Goal: Use online tool/utility: Utilize a website feature to perform a specific function

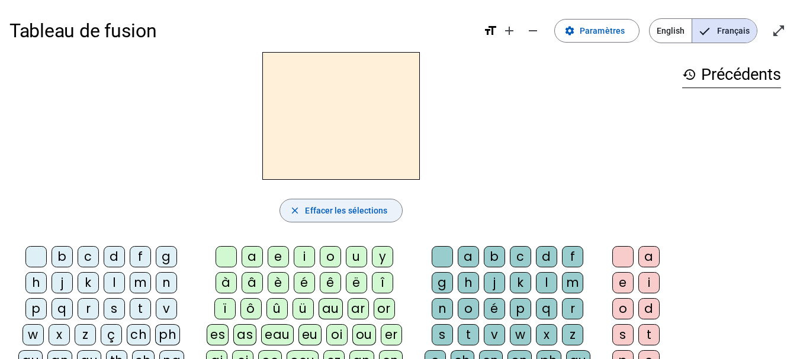
click at [366, 207] on span "Effacer les sélections" at bounding box center [346, 211] width 82 height 14
click at [259, 259] on div "a" at bounding box center [251, 256] width 21 height 21
click at [314, 215] on span "Effacer les sélections" at bounding box center [346, 211] width 82 height 14
click at [113, 281] on div "l" at bounding box center [114, 282] width 21 height 21
click at [277, 253] on div "e" at bounding box center [278, 256] width 21 height 21
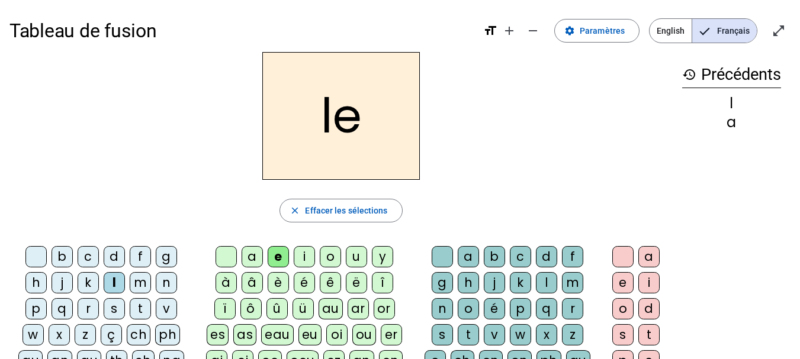
click at [353, 255] on div "u" at bounding box center [356, 256] width 21 height 21
click at [139, 308] on div "t" at bounding box center [140, 308] width 21 height 21
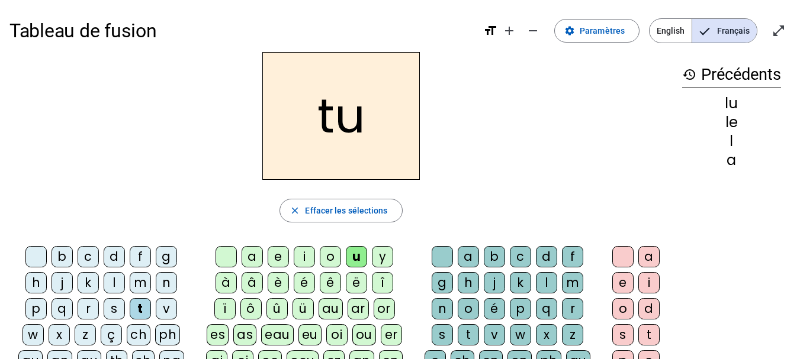
click at [115, 255] on div "d" at bounding box center [114, 256] width 21 height 21
click at [275, 257] on div "e" at bounding box center [278, 256] width 21 height 21
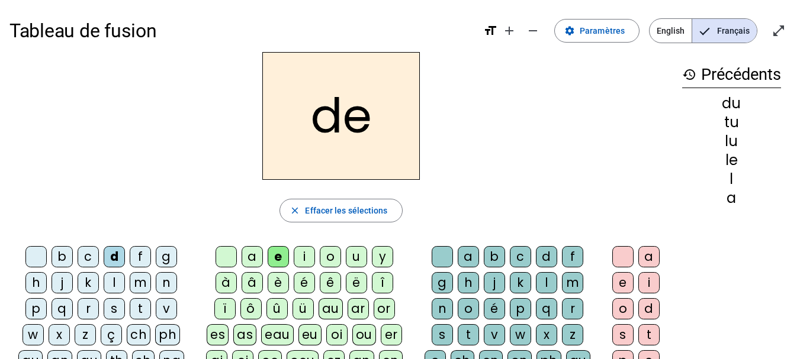
click at [134, 310] on div "t" at bounding box center [140, 308] width 21 height 21
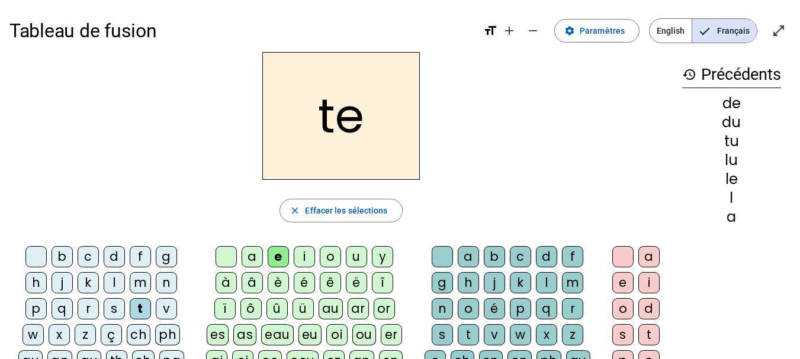
click at [248, 255] on div "a" at bounding box center [251, 256] width 21 height 21
click at [113, 281] on div "l" at bounding box center [114, 282] width 21 height 21
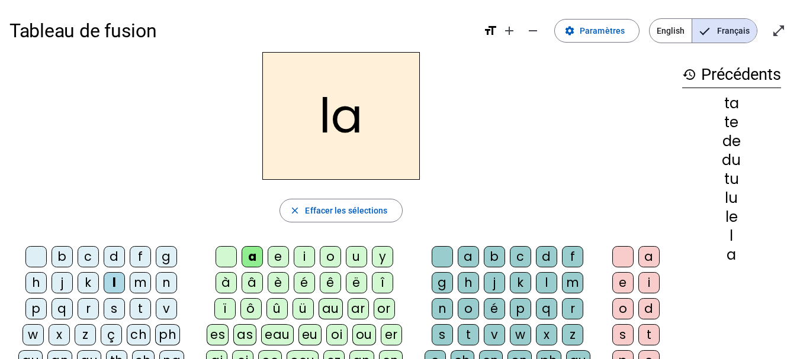
click at [273, 253] on div "e" at bounding box center [278, 256] width 21 height 21
click at [349, 257] on div "u" at bounding box center [356, 256] width 21 height 21
click at [110, 256] on div "d" at bounding box center [114, 256] width 21 height 21
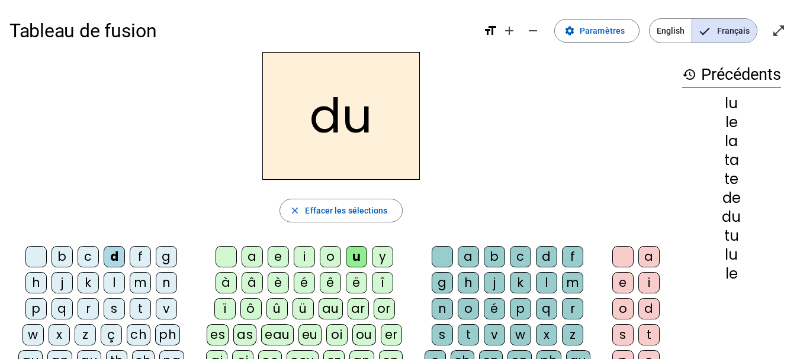
click at [270, 255] on div "e" at bounding box center [278, 256] width 21 height 21
click at [138, 304] on div "t" at bounding box center [140, 308] width 21 height 21
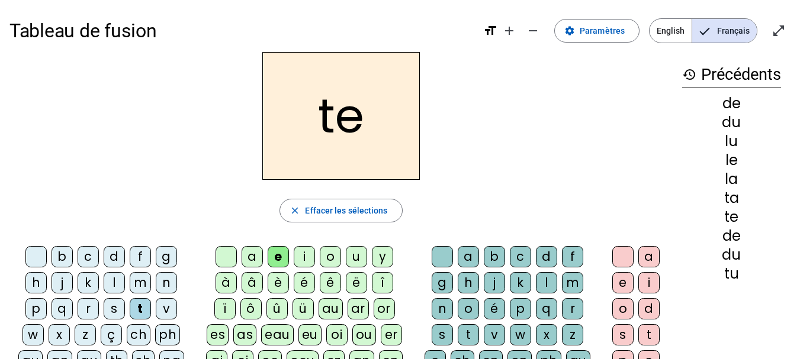
click at [250, 255] on div "a" at bounding box center [251, 256] width 21 height 21
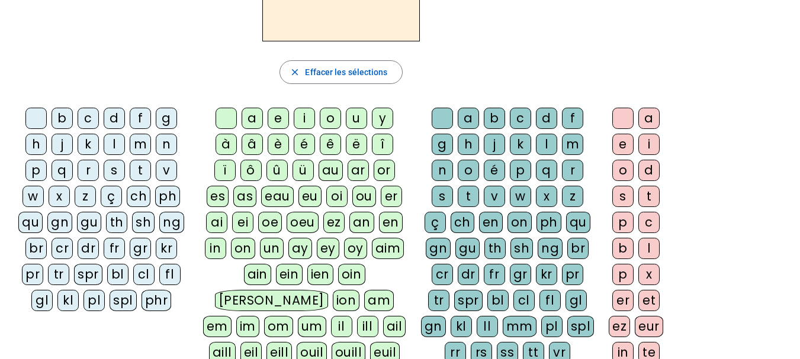
scroll to position [118, 0]
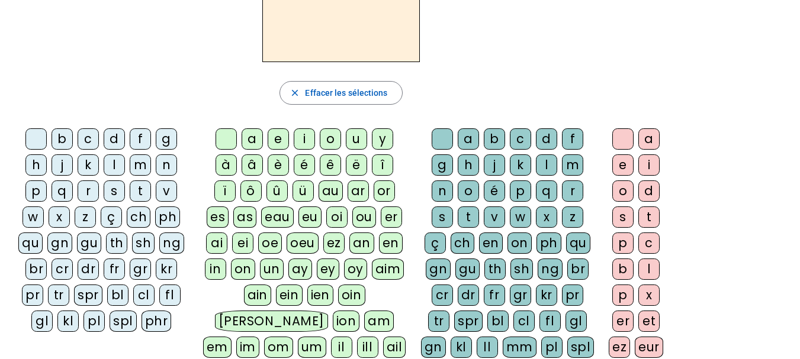
click at [117, 168] on div "l" at bounding box center [114, 164] width 21 height 21
click at [251, 139] on div "a" at bounding box center [251, 138] width 21 height 21
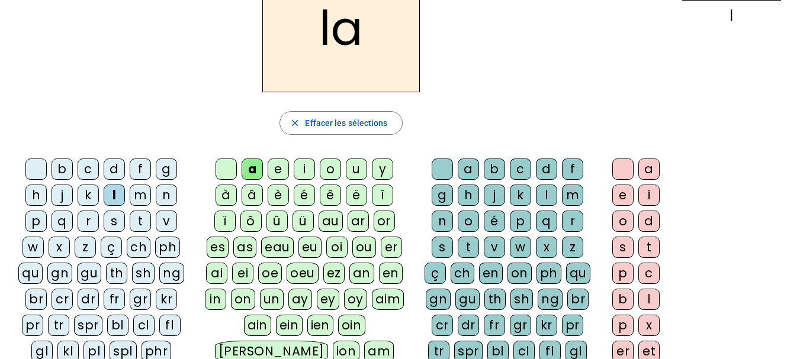
scroll to position [89, 0]
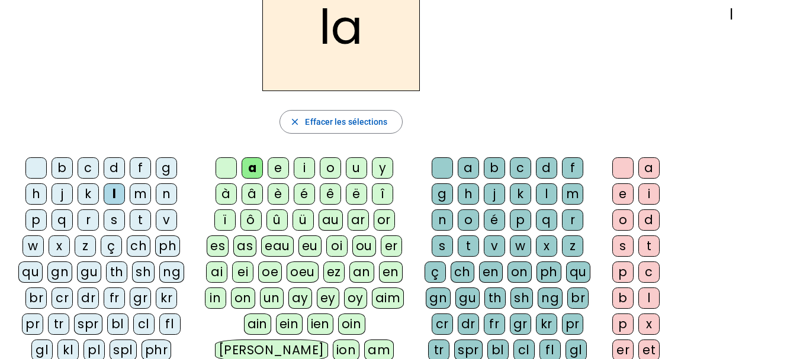
click at [140, 221] on div "t" at bounding box center [140, 220] width 21 height 21
click at [568, 217] on div "r" at bounding box center [572, 220] width 21 height 21
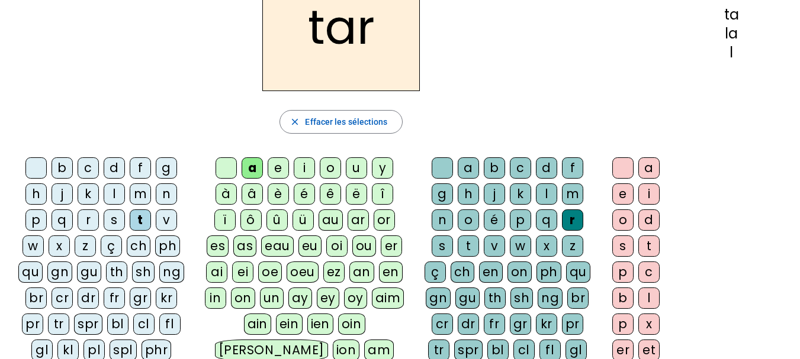
click at [91, 170] on div "c" at bounding box center [88, 167] width 21 height 21
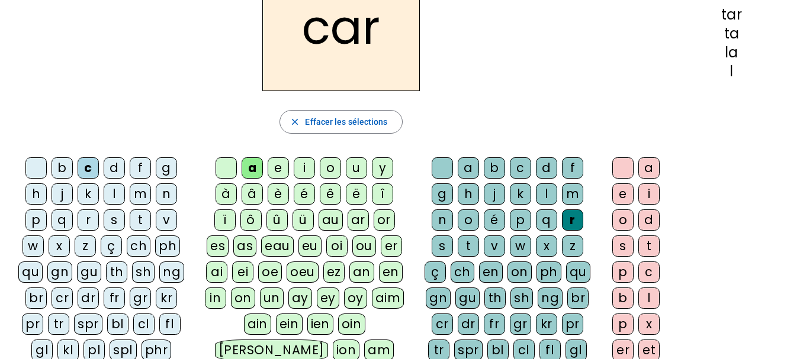
click at [69, 169] on div "b" at bounding box center [61, 167] width 21 height 21
click at [35, 220] on div "p" at bounding box center [35, 220] width 21 height 21
click at [359, 163] on div "u" at bounding box center [356, 167] width 21 height 21
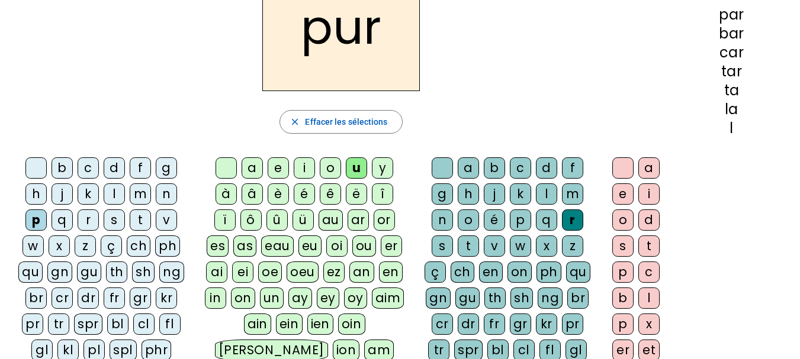
click at [117, 170] on div "d" at bounding box center [114, 167] width 21 height 21
click at [115, 219] on div "s" at bounding box center [114, 220] width 21 height 21
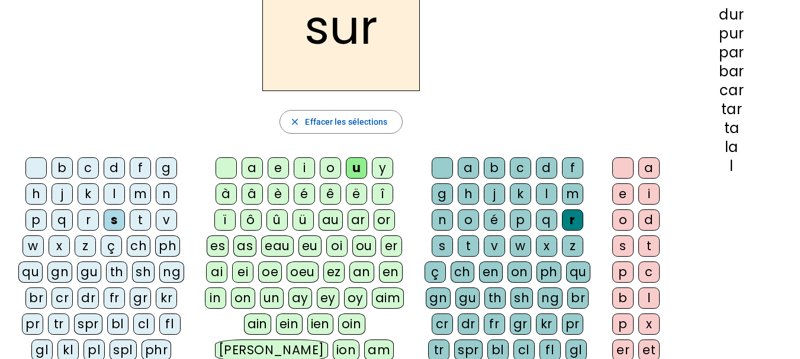
click at [356, 167] on div "u" at bounding box center [356, 167] width 21 height 21
click at [361, 125] on span "Effacer les sélections" at bounding box center [346, 122] width 82 height 14
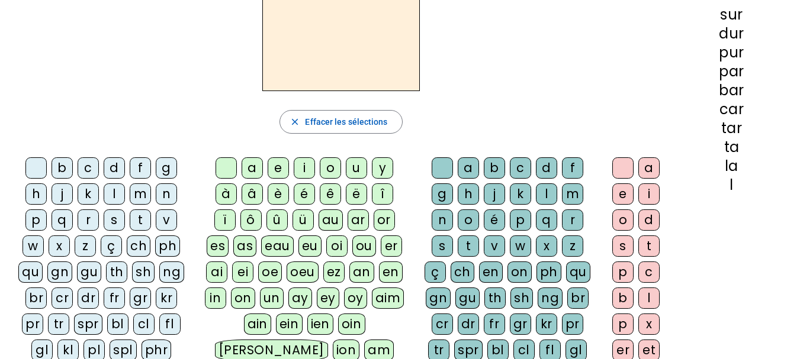
click at [112, 219] on div "s" at bounding box center [114, 220] width 21 height 21
click at [355, 168] on div "u" at bounding box center [356, 167] width 21 height 21
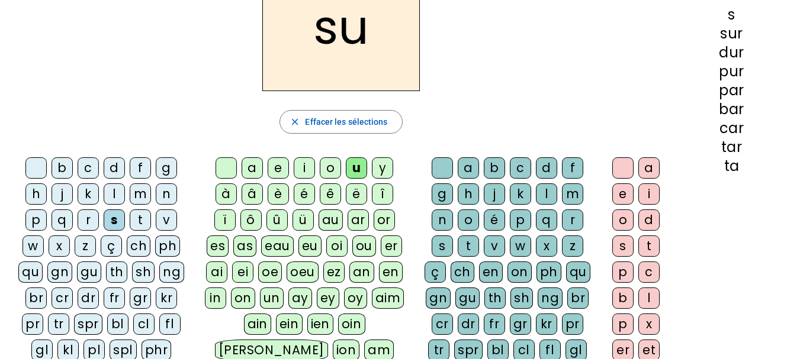
click at [253, 170] on div "a" at bounding box center [251, 167] width 21 height 21
click at [310, 170] on div "i" at bounding box center [304, 167] width 21 height 21
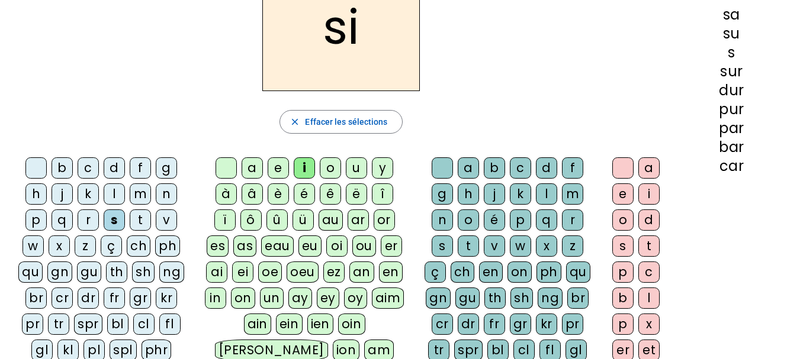
click at [544, 188] on div "l" at bounding box center [546, 193] width 21 height 21
click at [140, 196] on div "m" at bounding box center [140, 193] width 21 height 21
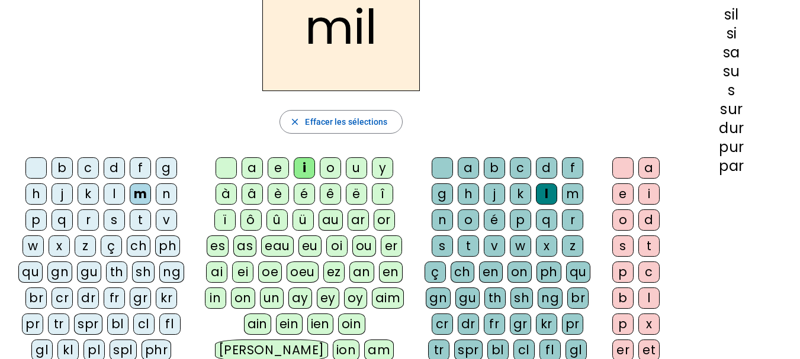
click at [89, 170] on div "c" at bounding box center [88, 167] width 21 height 21
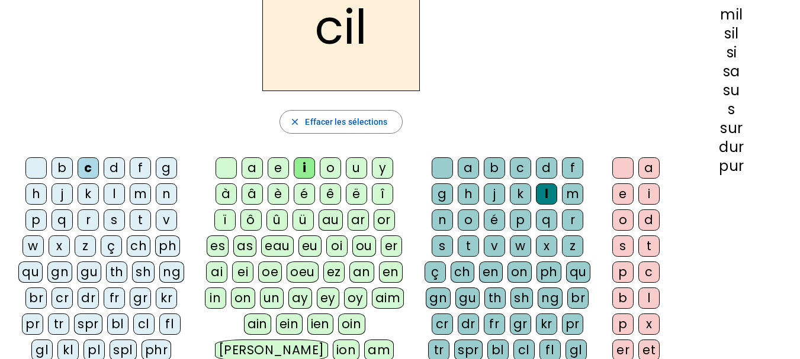
click at [109, 215] on div "s" at bounding box center [114, 220] width 21 height 21
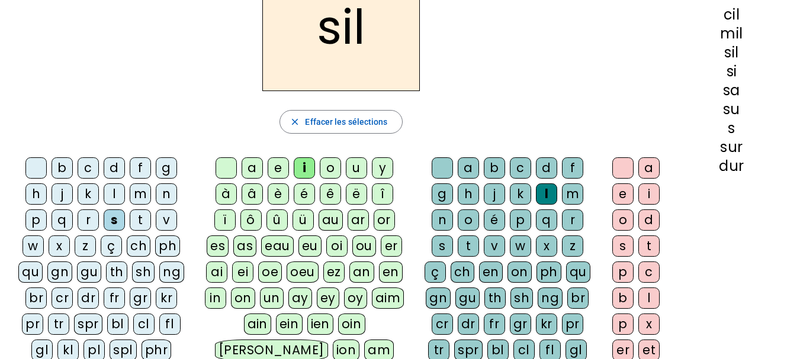
click at [92, 167] on div "c" at bounding box center [88, 167] width 21 height 21
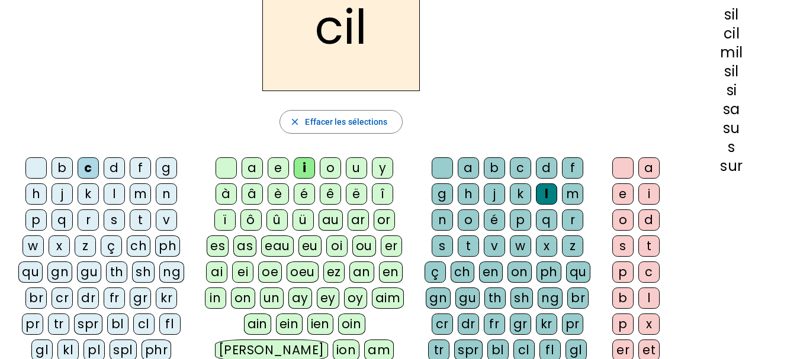
click at [143, 191] on div "m" at bounding box center [140, 193] width 21 height 21
